Goal: Transaction & Acquisition: Purchase product/service

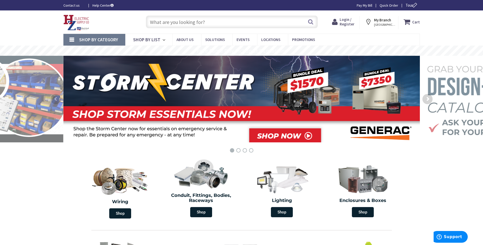
drag, startPoint x: 346, startPoint y: 20, endPoint x: 342, endPoint y: 19, distance: 4.5
click at [346, 20] on span "Login / Register" at bounding box center [347, 21] width 15 height 9
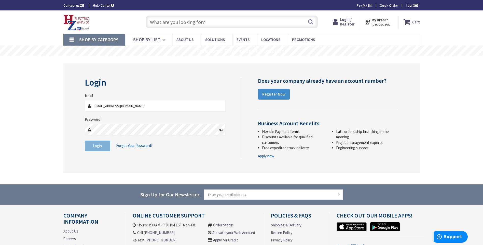
type input "[EMAIL_ADDRESS][DOMAIN_NAME]"
click at [104, 144] on button "Login" at bounding box center [97, 146] width 25 height 11
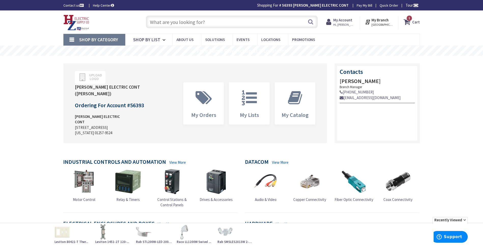
click at [173, 22] on input "text" at bounding box center [232, 22] width 172 height 13
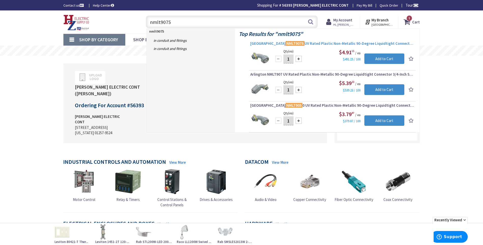
type input "nmlt9075"
click at [306, 43] on span "Arlington NMLT9075 UV Rated Plastic Non-Metallic 90-Degree Liquidtight Connecto…" at bounding box center [332, 43] width 164 height 5
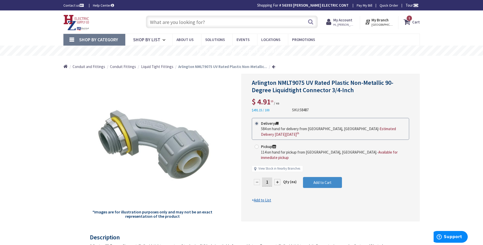
click at [152, 21] on input "text" at bounding box center [232, 22] width 172 height 13
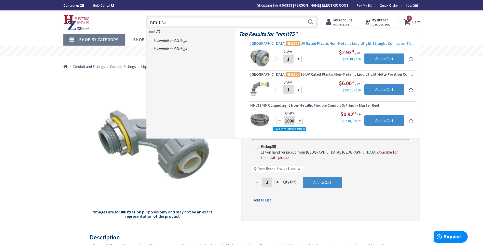
type input "nmlt75"
click at [320, 43] on span "Arlington NMLT75 UV Rated Plastic Non-Metallic Liquidtight Straight Connector 3…" at bounding box center [332, 43] width 164 height 5
